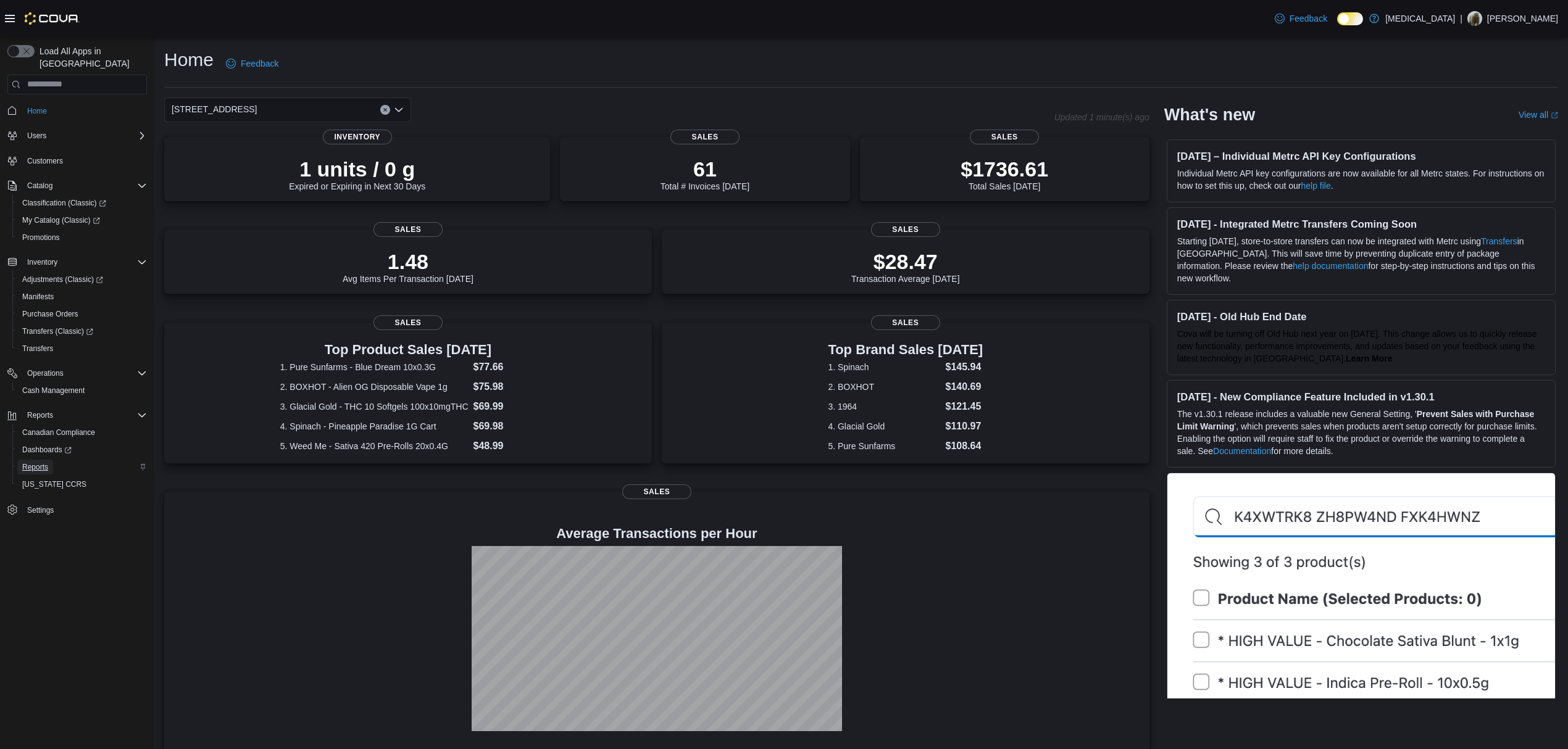
click at [45, 460] on span "Reports" at bounding box center [35, 467] width 26 height 15
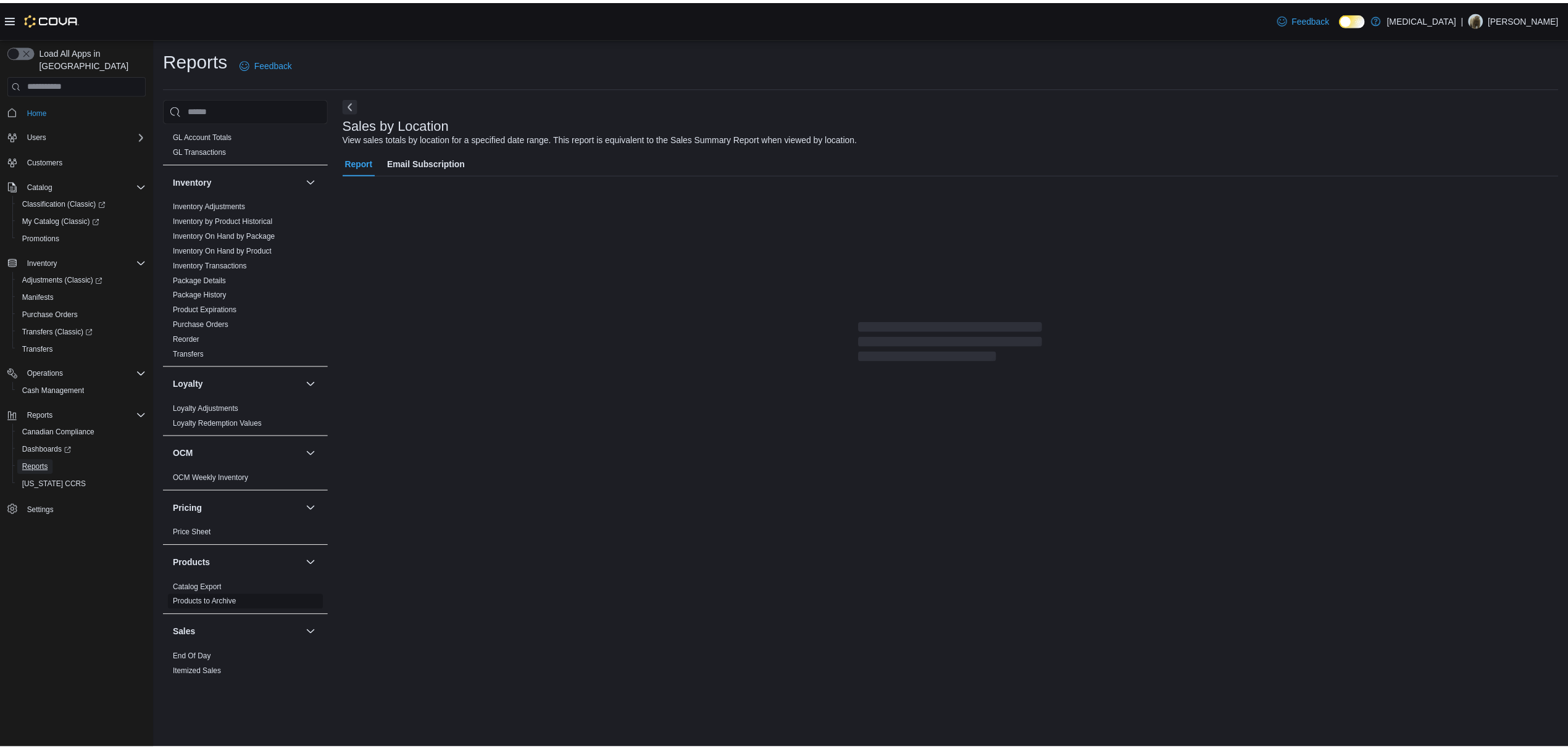
scroll to position [614, 0]
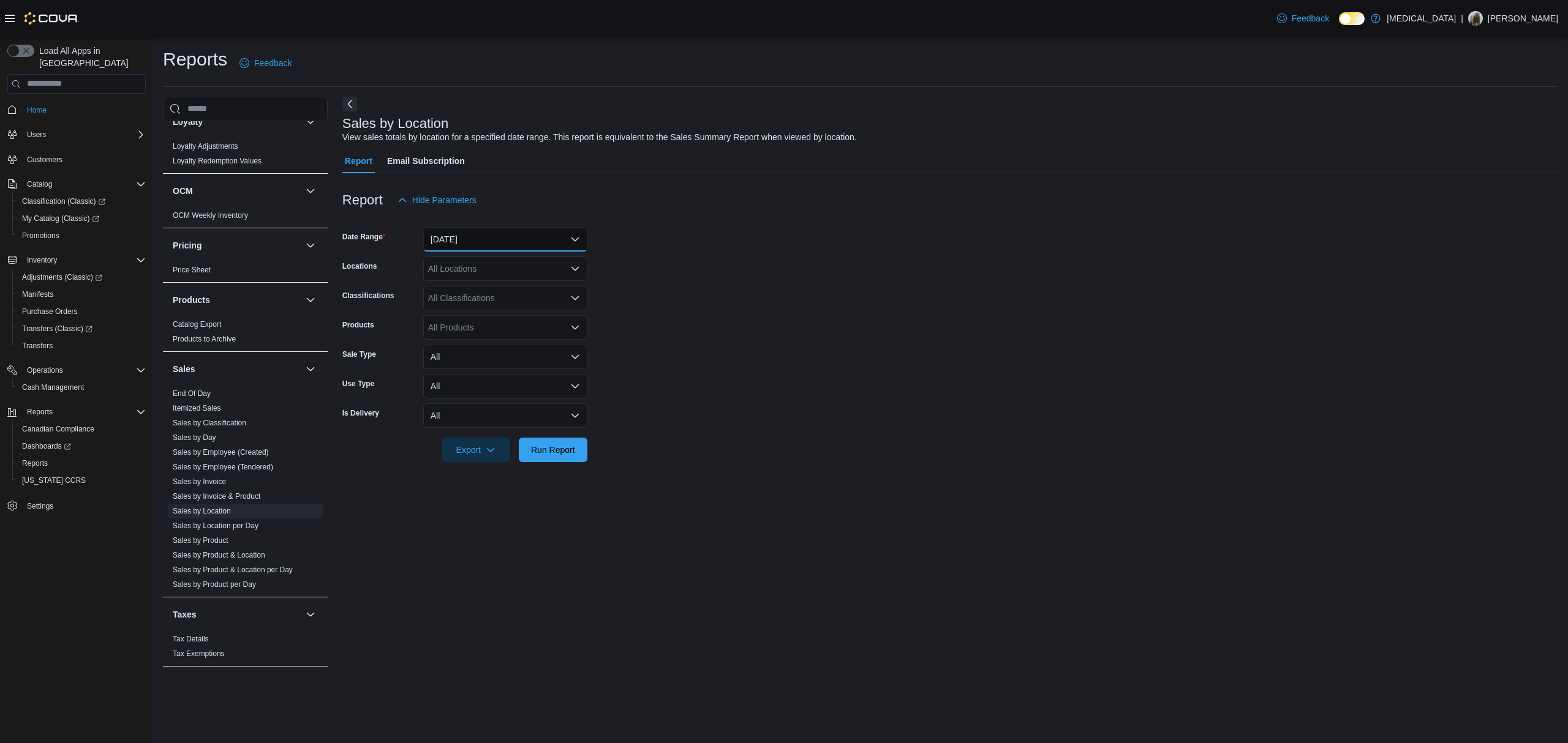
click at [487, 235] on button "Yesterday" at bounding box center [506, 239] width 164 height 24
click at [839, 245] on form "Date Range Yesterday Locations All Locations Classifications All Classification…" at bounding box center [949, 337] width 1216 height 250
click at [511, 250] on button "Yesterday" at bounding box center [506, 239] width 164 height 24
click at [474, 291] on span "Today" at bounding box center [512, 288] width 140 height 15
click at [840, 336] on form "Date Range Today Locations All Locations Classifications All Classifications Pr…" at bounding box center [949, 337] width 1216 height 250
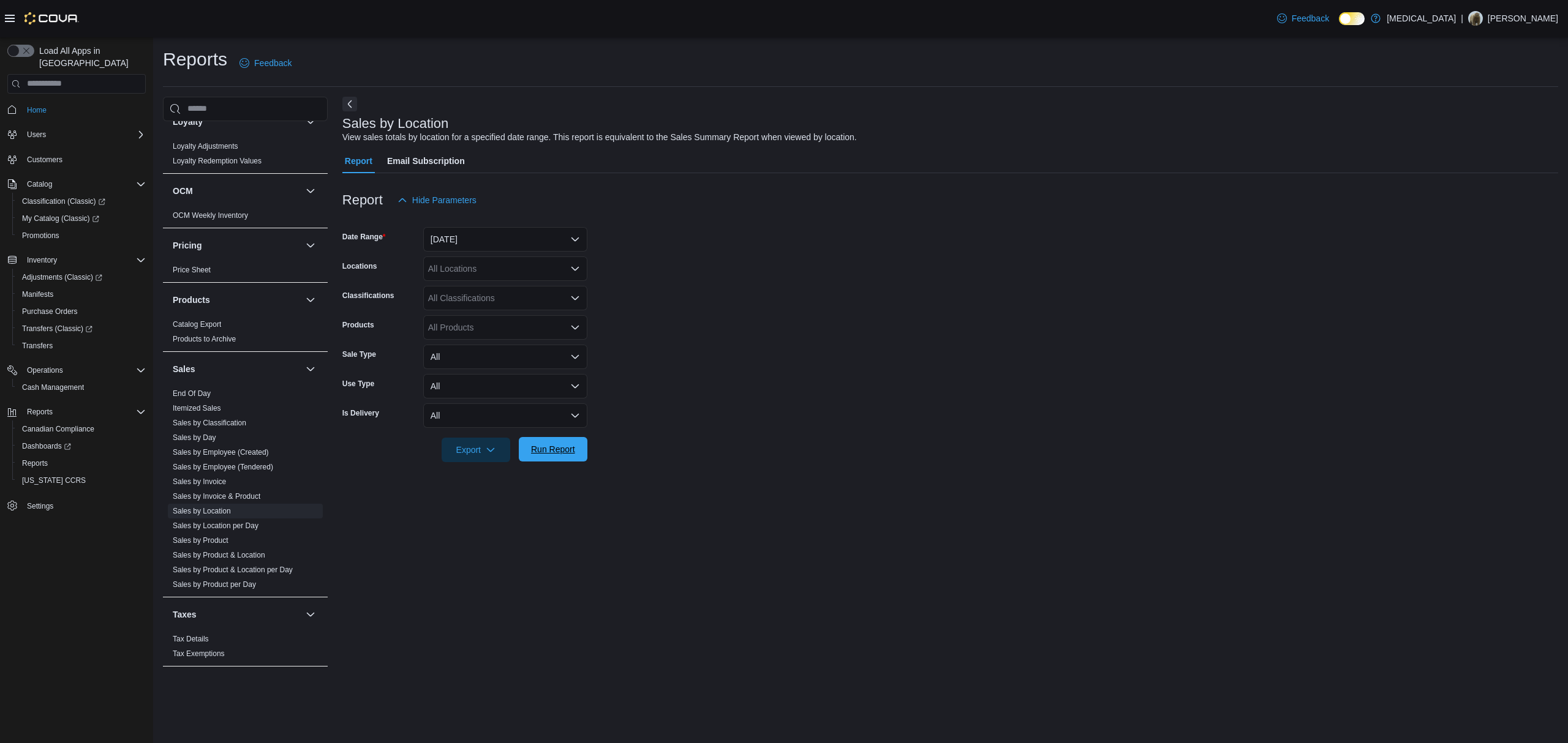
click at [552, 461] on span "Run Report" at bounding box center [553, 449] width 54 height 24
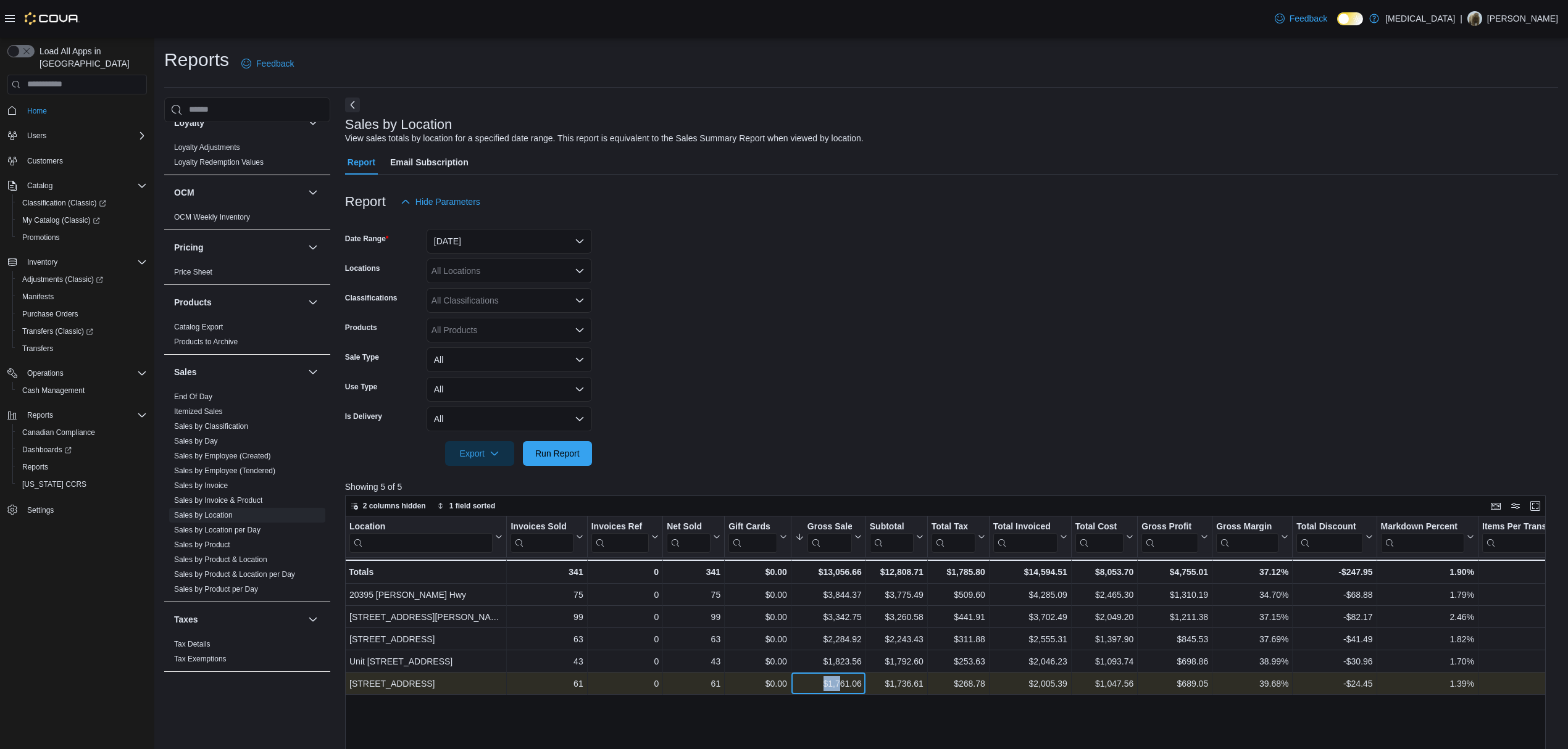
drag, startPoint x: 825, startPoint y: 688, endPoint x: 845, endPoint y: 688, distance: 20.0
click at [845, 688] on div "$1,761.06" at bounding box center [828, 684] width 67 height 15
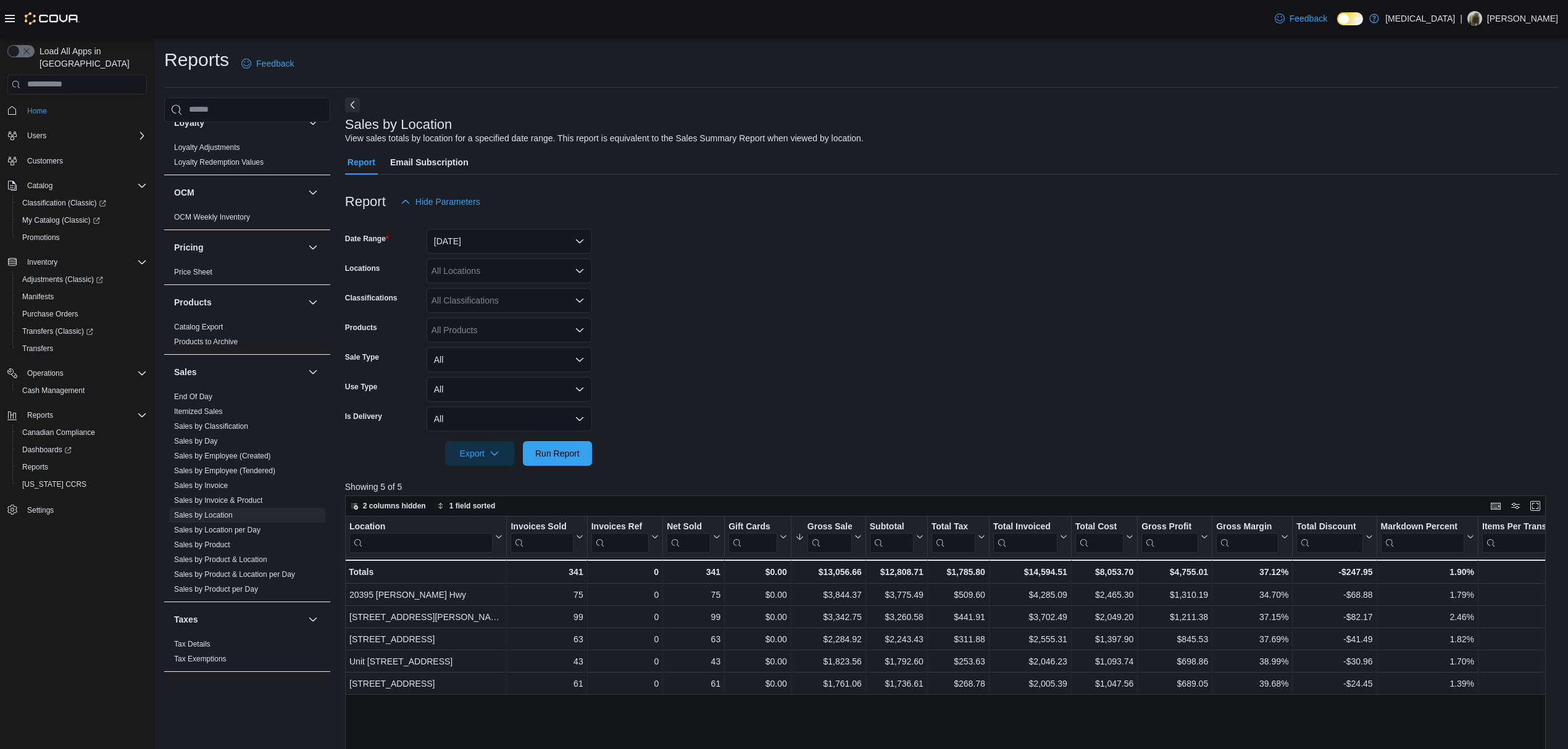
click at [966, 341] on form "Date Range Today Locations All Locations Classifications All Classifications Pr…" at bounding box center [951, 340] width 1213 height 252
click at [581, 460] on span "Run Report" at bounding box center [557, 453] width 54 height 25
click at [570, 451] on span "Run Report" at bounding box center [557, 453] width 45 height 13
